Goal: Navigation & Orientation: Find specific page/section

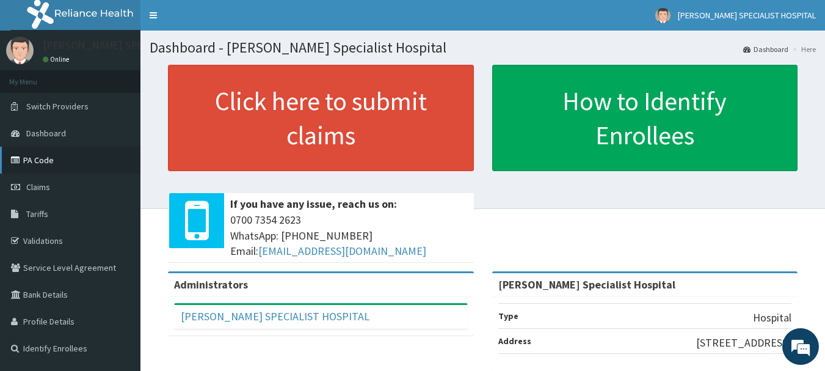
click at [36, 167] on link "PA Code" at bounding box center [70, 160] width 141 height 27
click at [43, 234] on link "Validations" at bounding box center [70, 240] width 141 height 27
